Goal: Find specific page/section: Find specific page/section

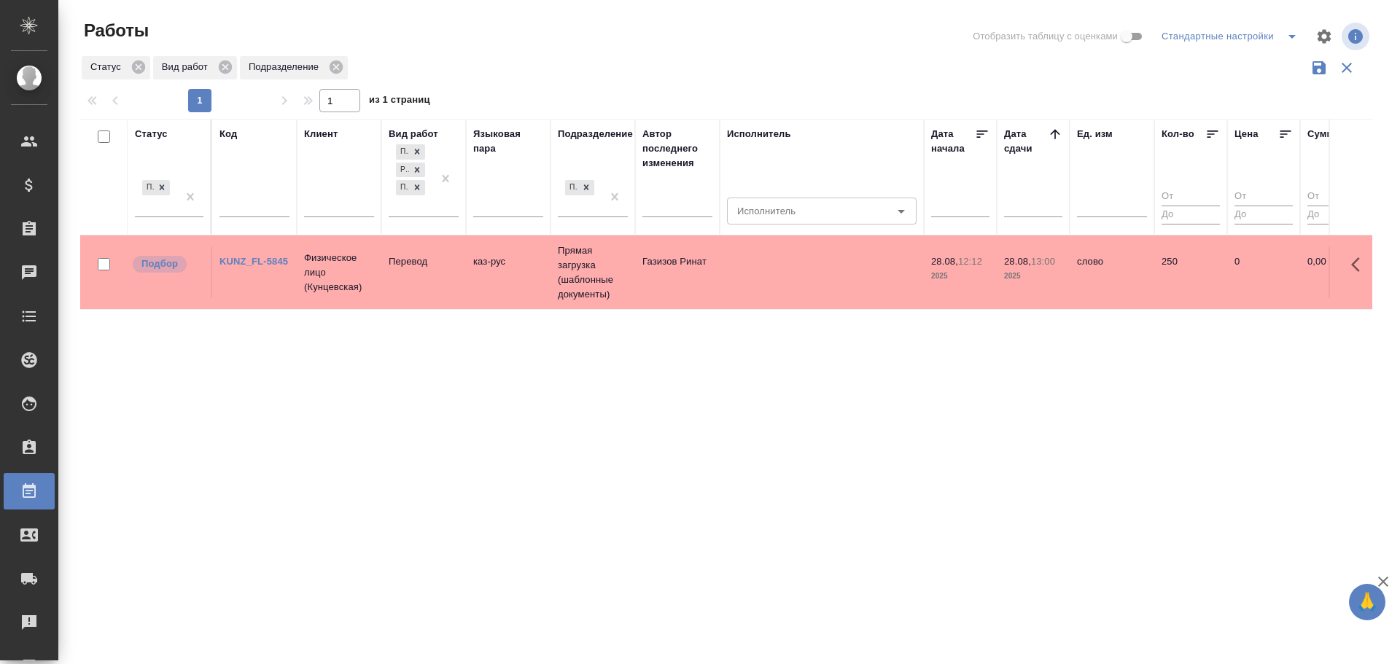
click at [462, 279] on td "Перевод" at bounding box center [423, 272] width 85 height 51
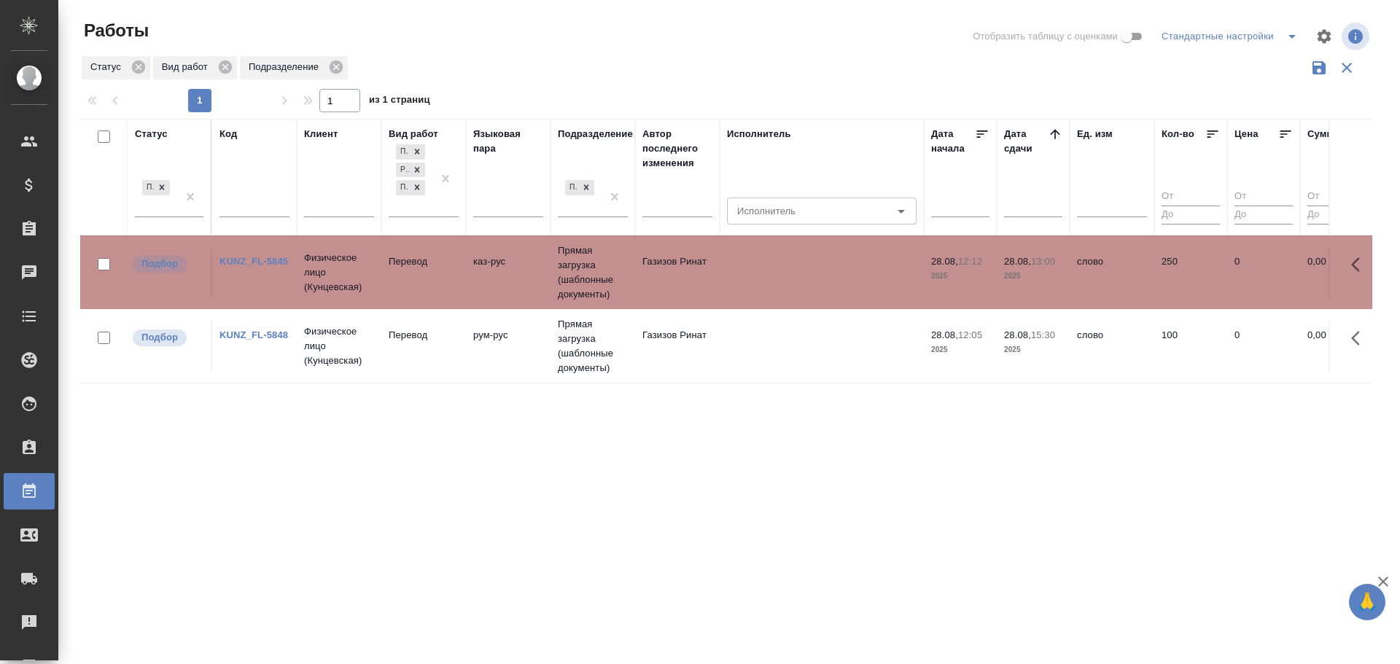
click at [516, 374] on tr "Подбор KUNZ_FL-5848 Физическое лицо (Кунцевская) Перевод рум-рус Прямая загрузк…" at bounding box center [1346, 346] width 2532 height 74
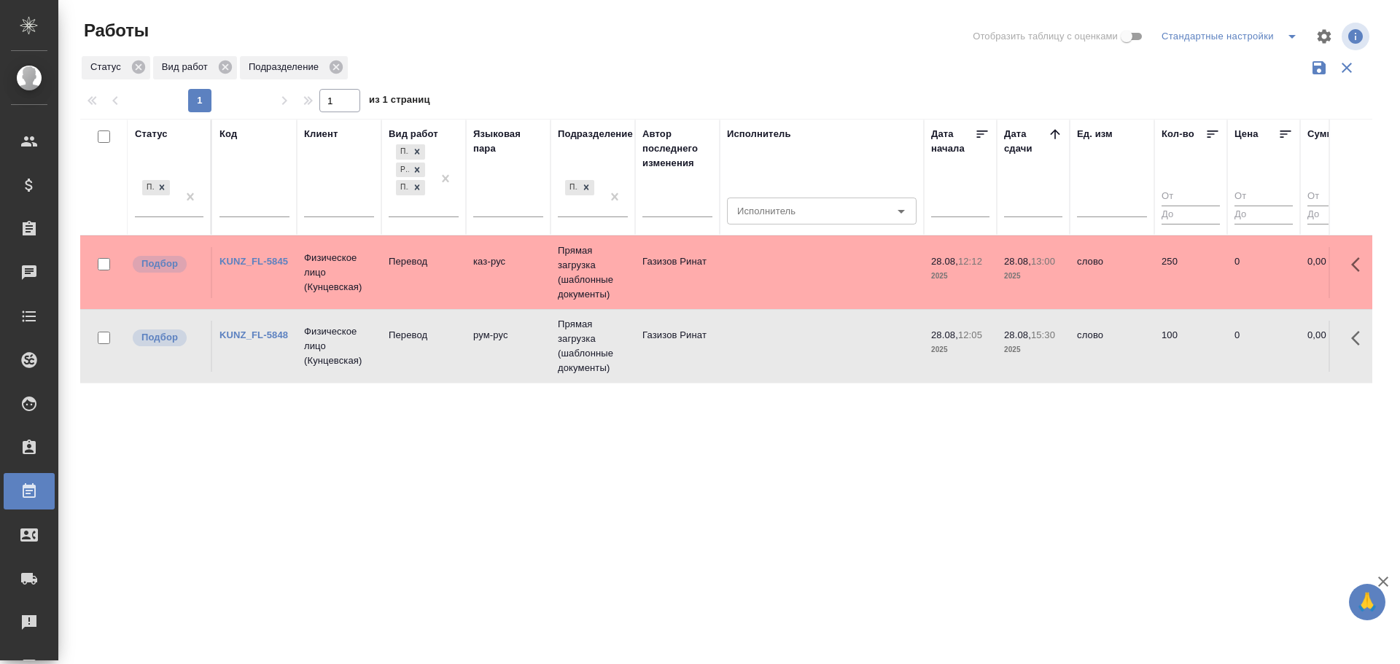
click at [516, 374] on tr "Подбор KUNZ_FL-5848 Физическое лицо (Кунцевская) Перевод рум-рус Прямая загрузк…" at bounding box center [1346, 346] width 2532 height 74
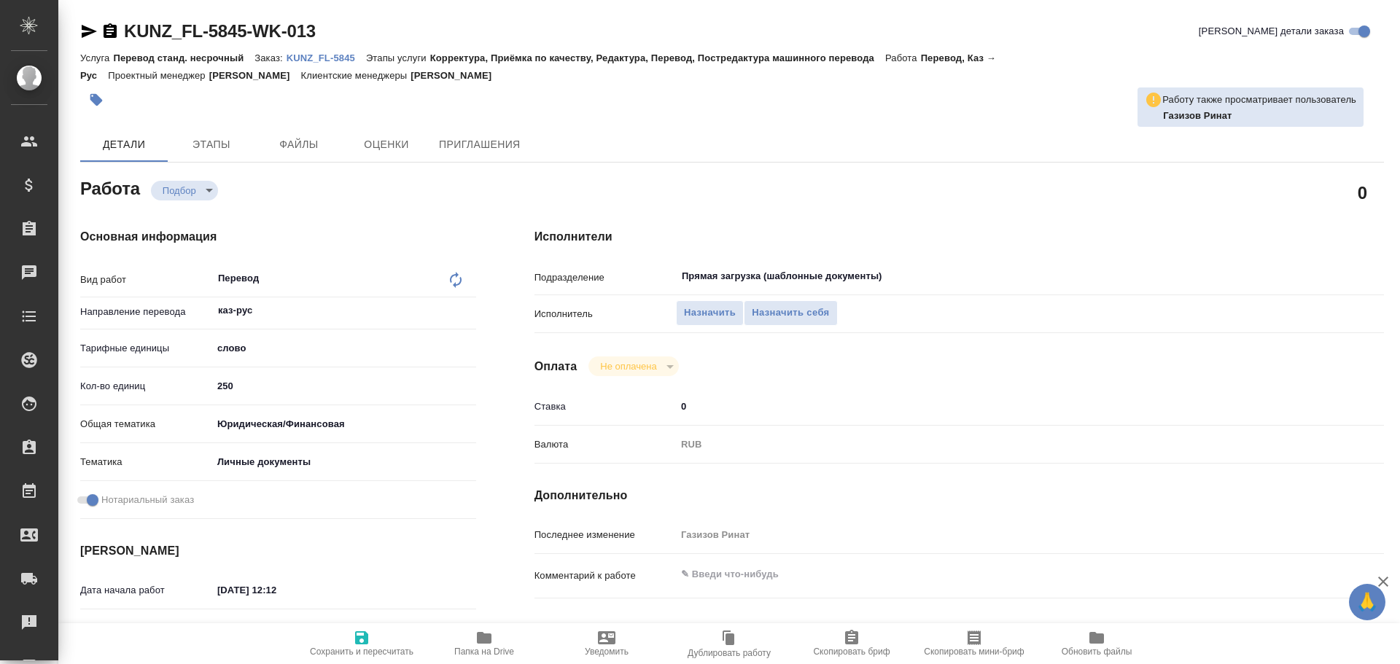
type textarea "x"
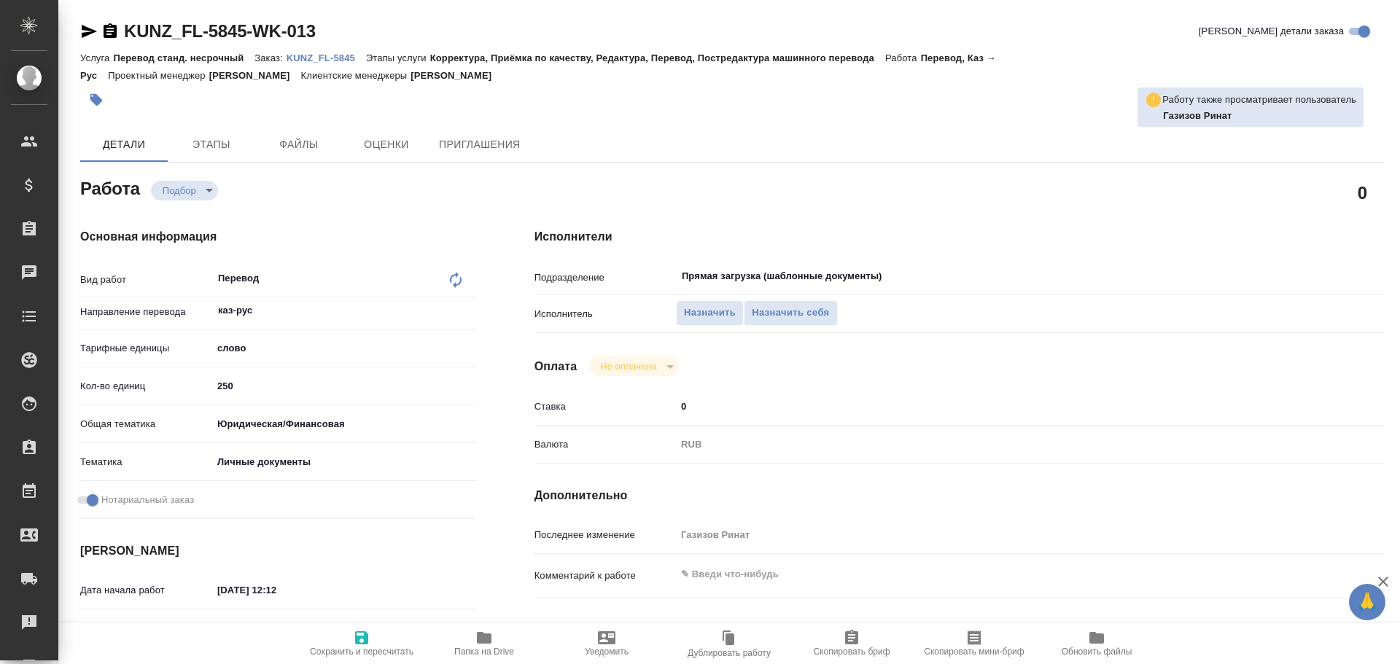
type textarea "x"
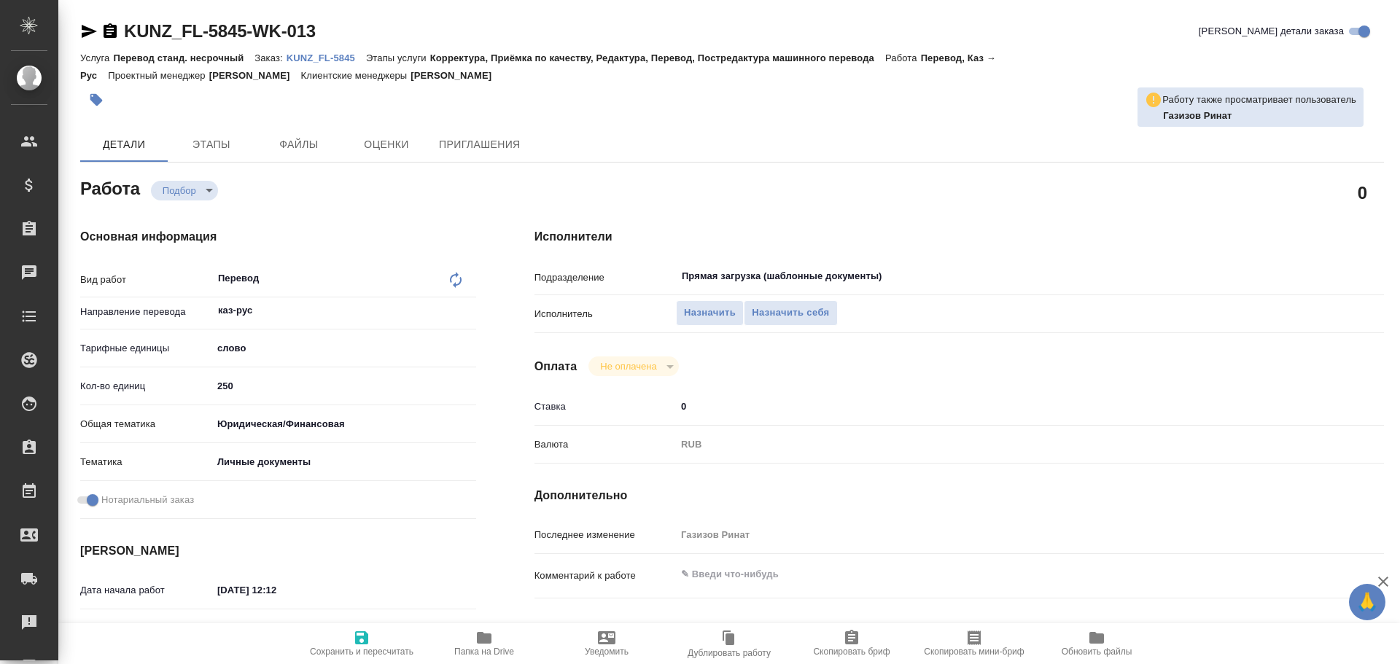
type textarea "x"
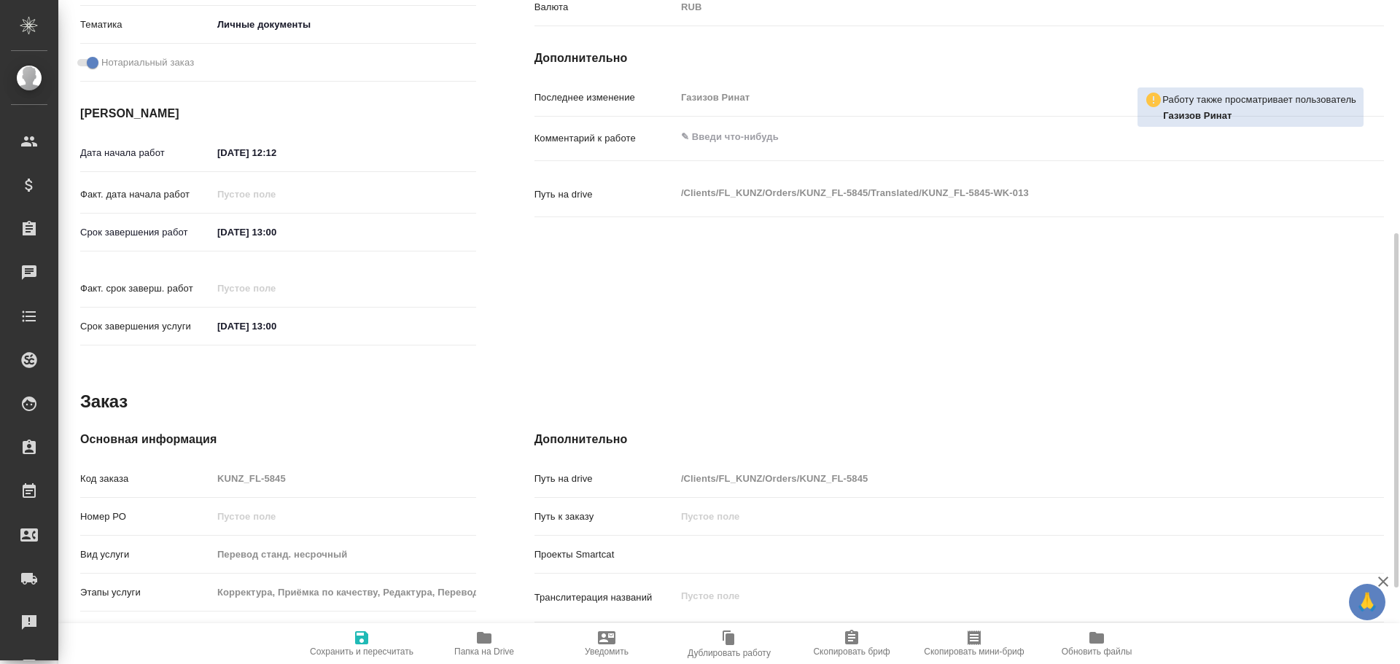
type textarea "x"
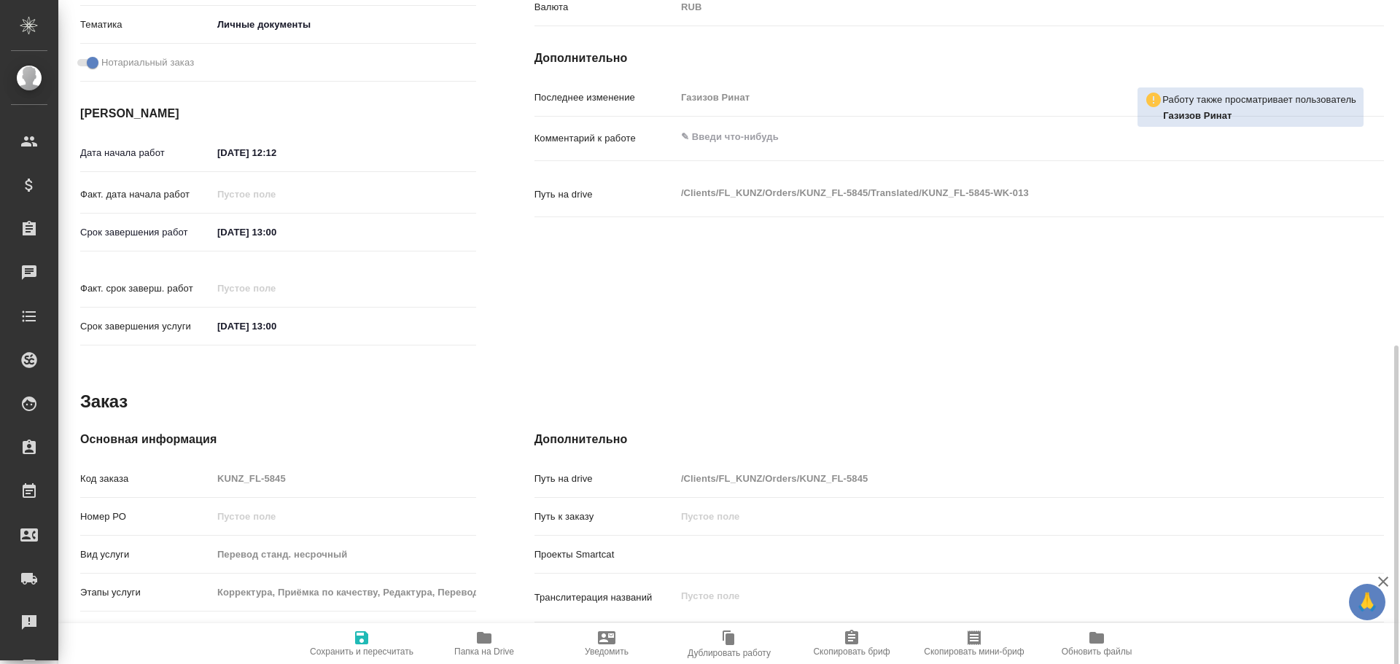
scroll to position [580, 0]
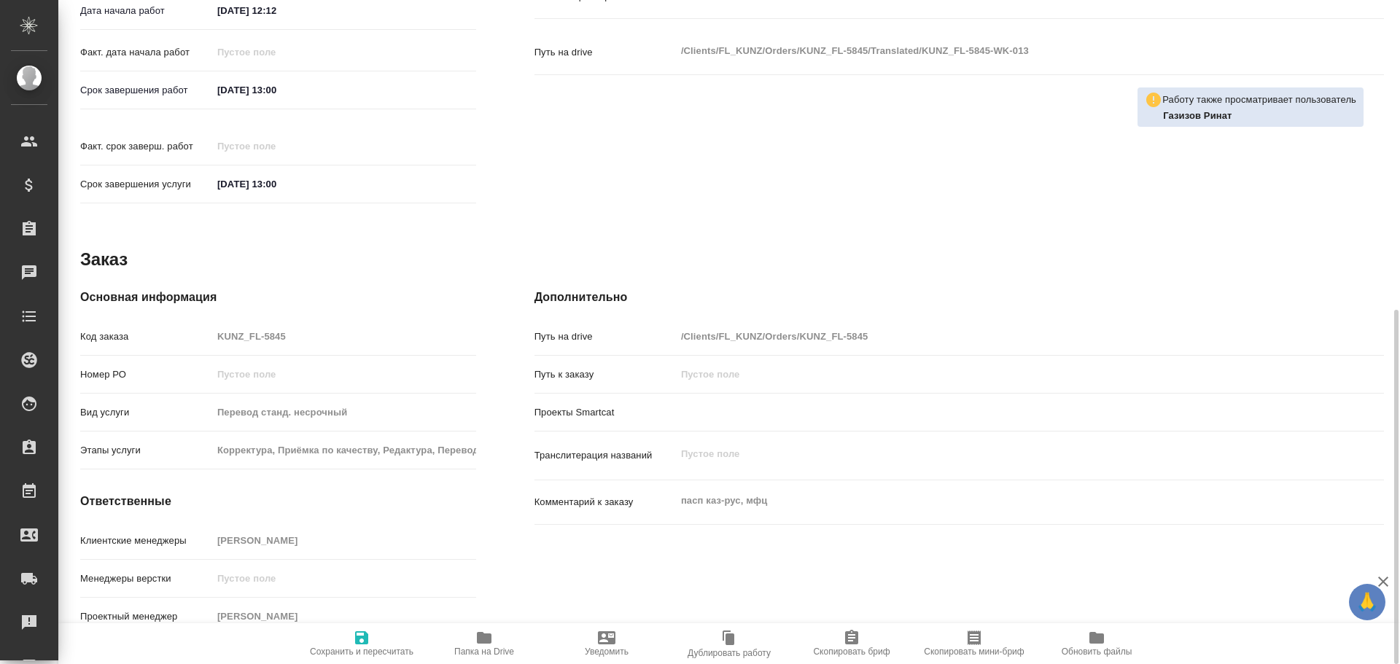
click at [474, 643] on span "Папка на Drive" at bounding box center [484, 643] width 105 height 28
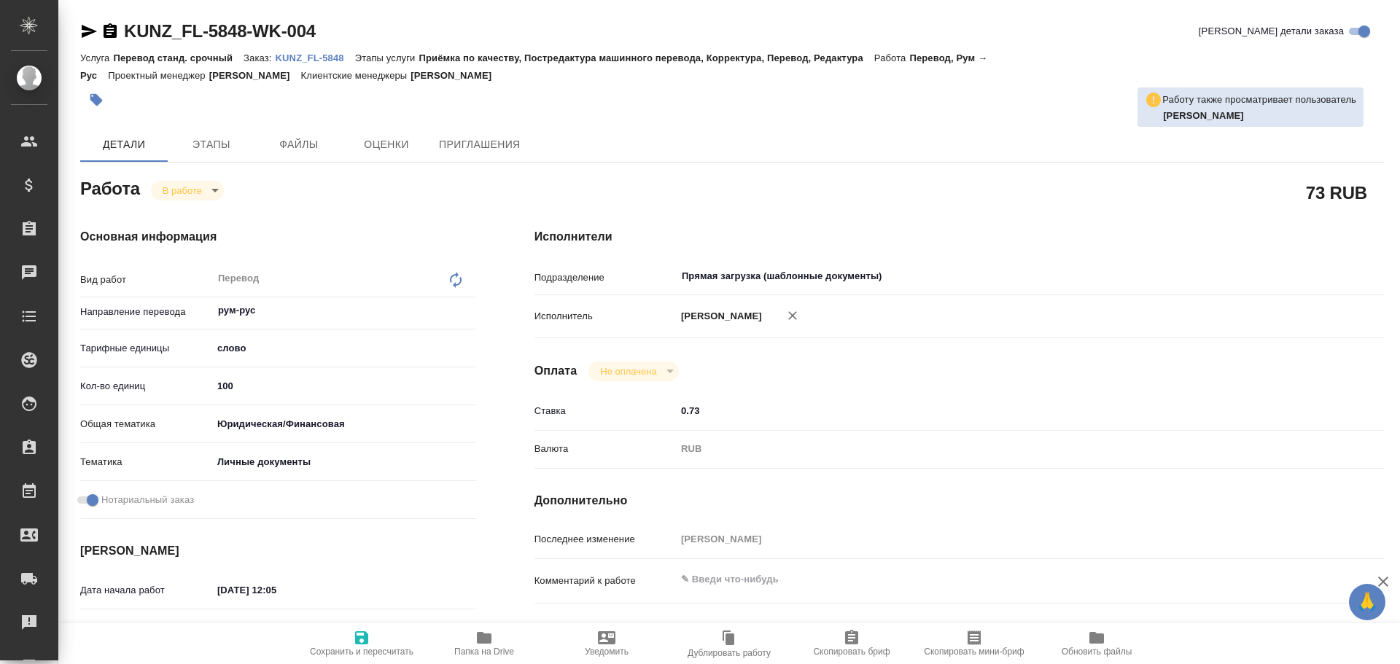
type textarea "x"
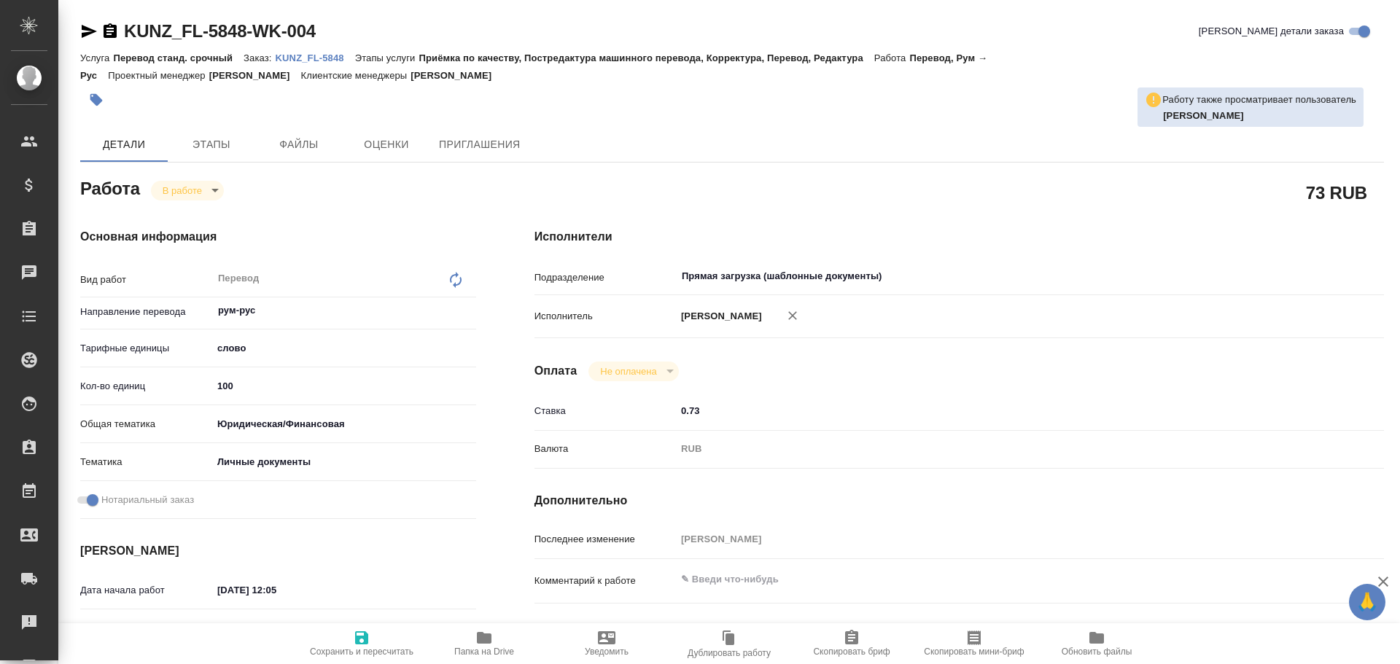
type textarea "x"
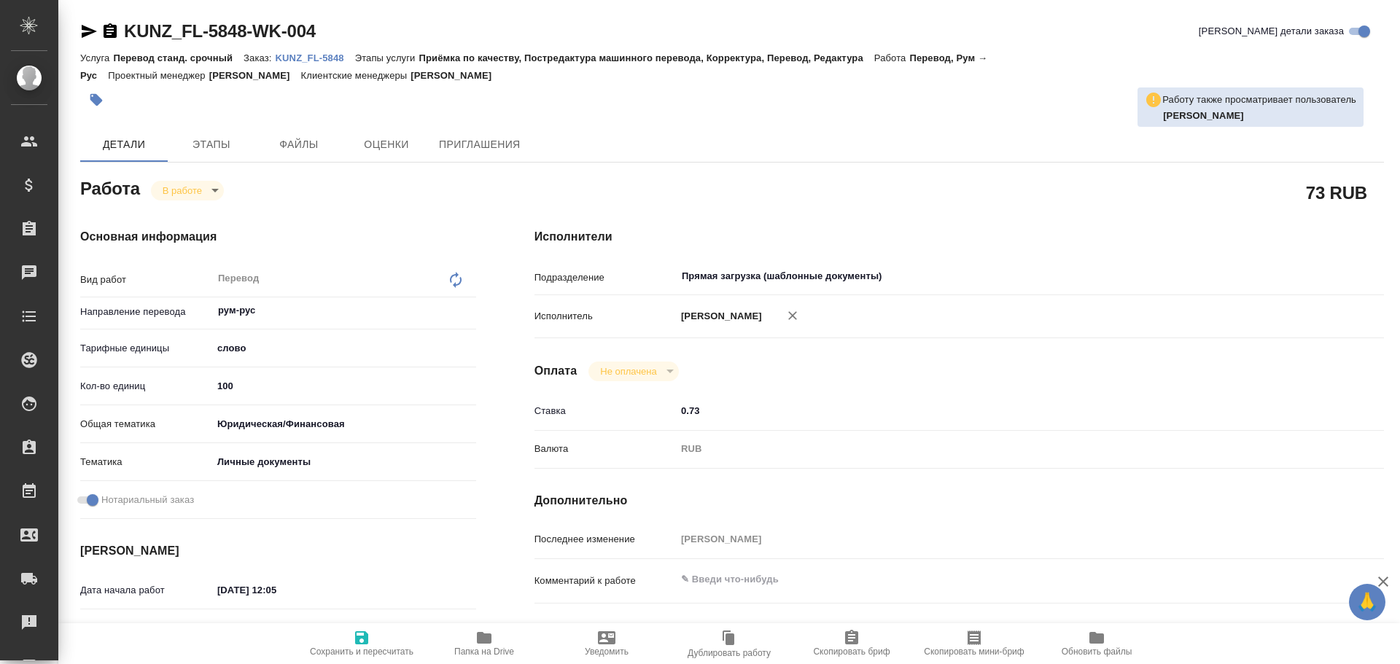
type textarea "x"
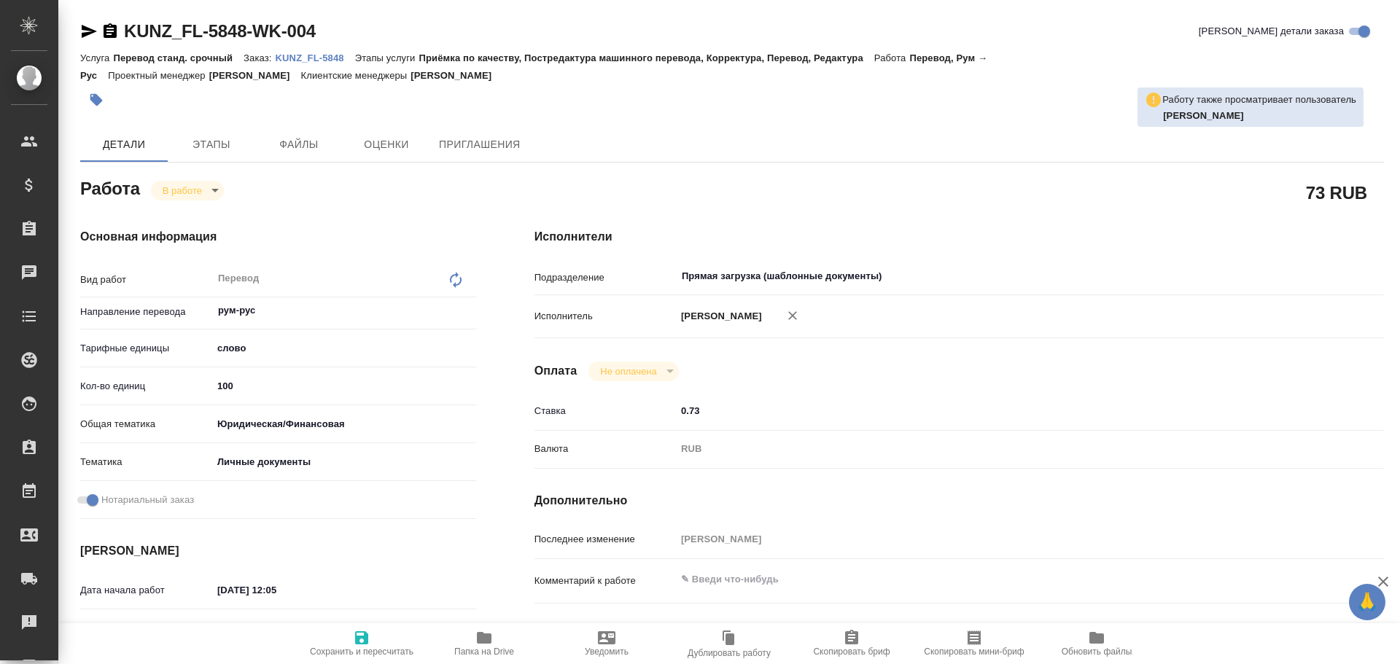
scroll to position [510, 0]
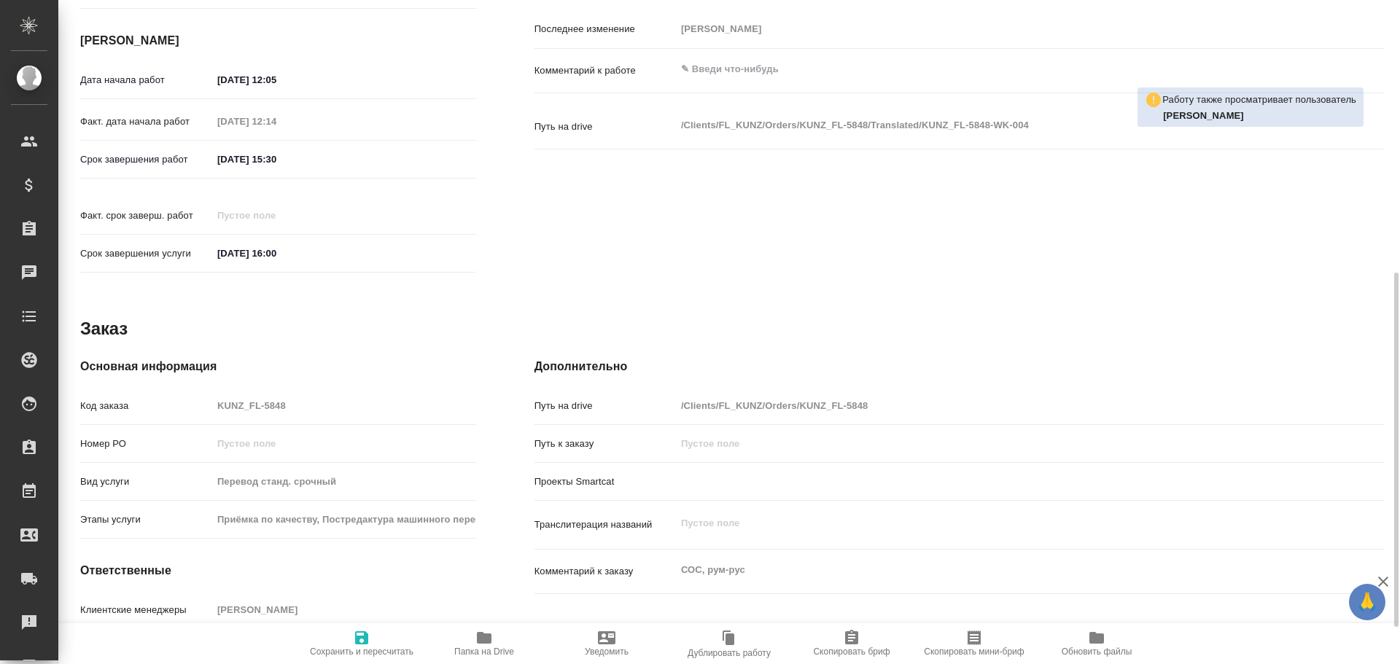
type textarea "x"
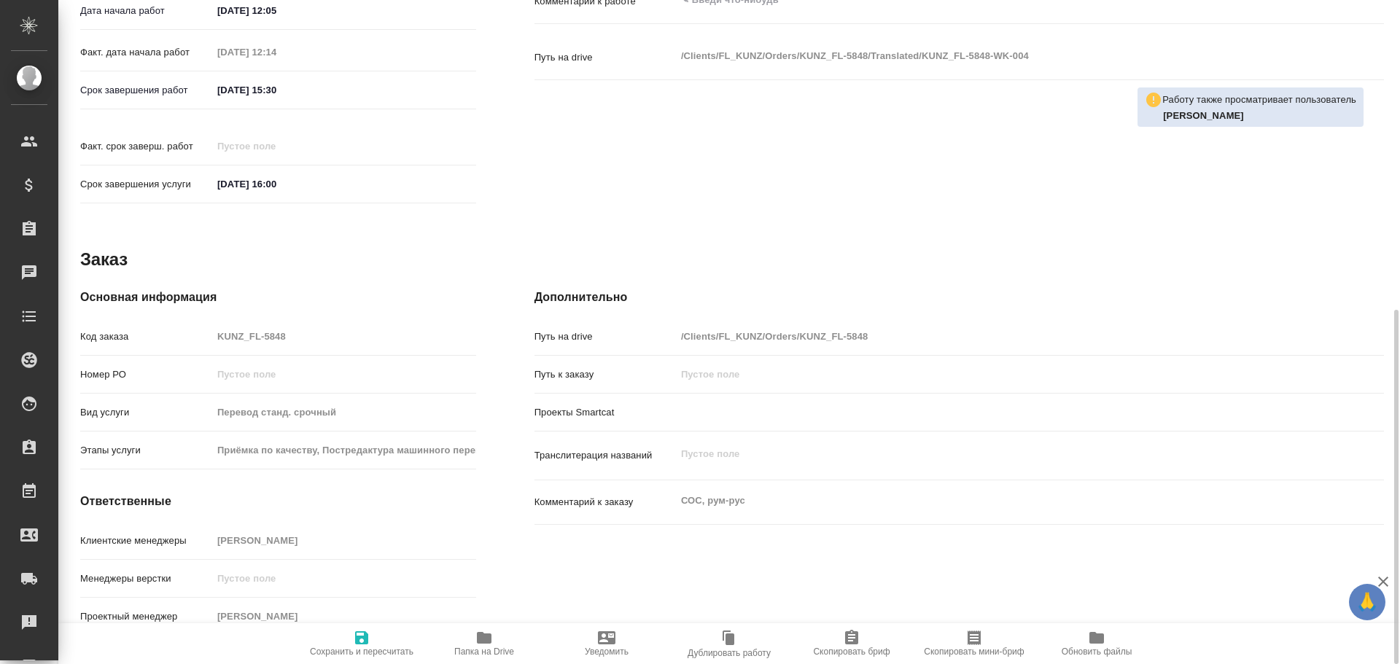
type textarea "x"
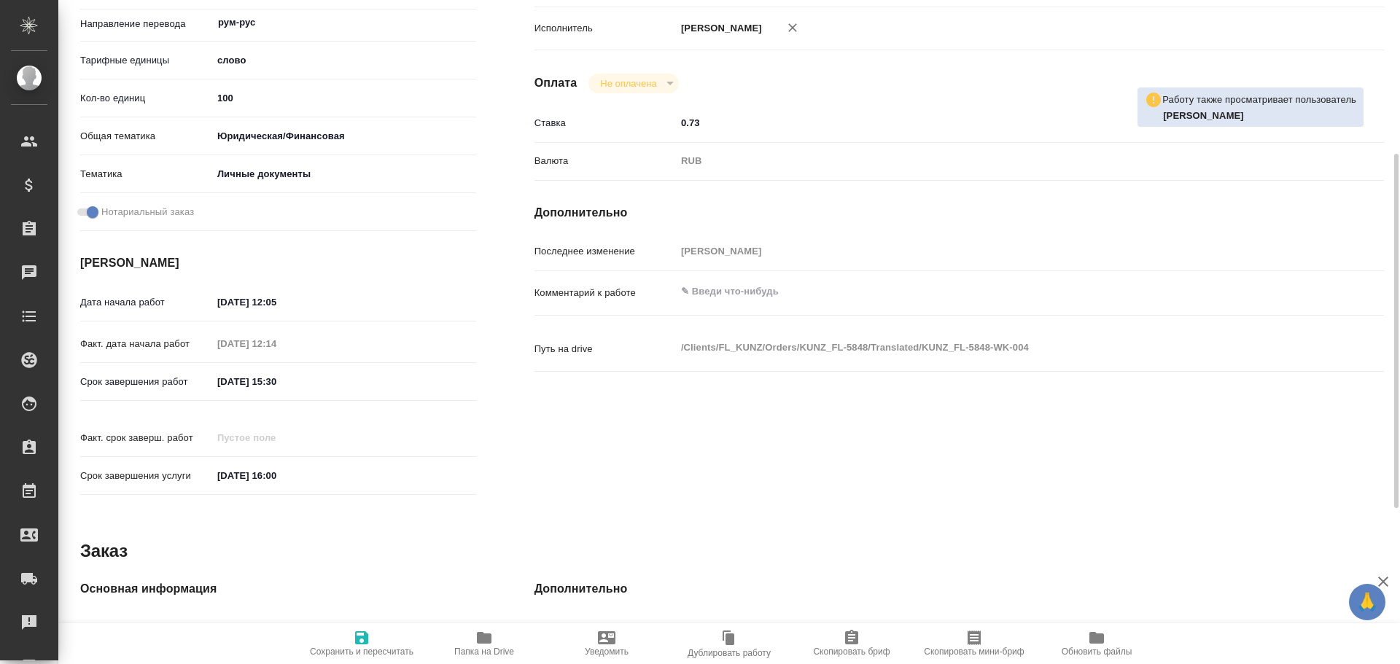
scroll to position [0, 0]
